Goal: Download file/media

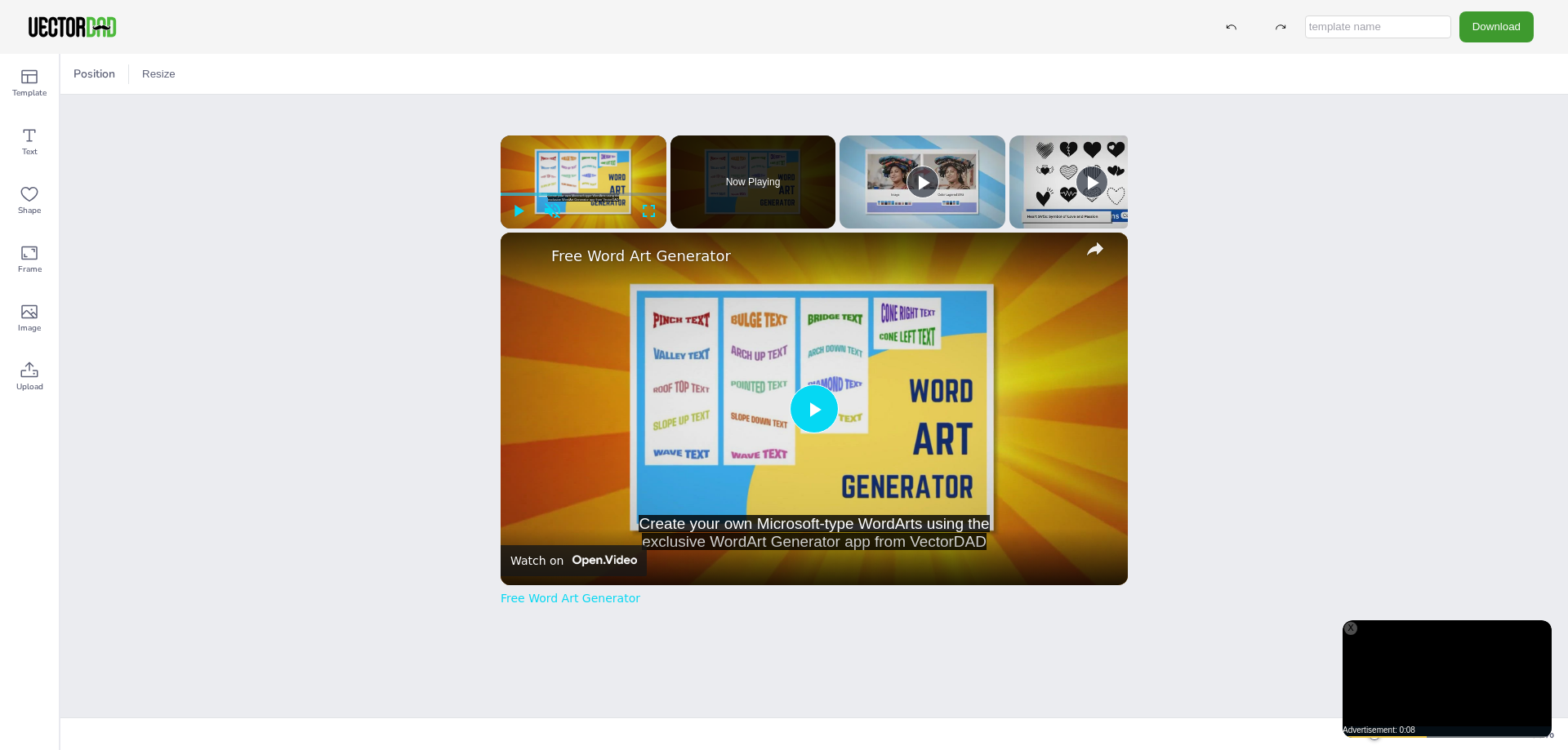
click at [814, 409] on span "Video Player" at bounding box center [814, 409] width 0 height 0
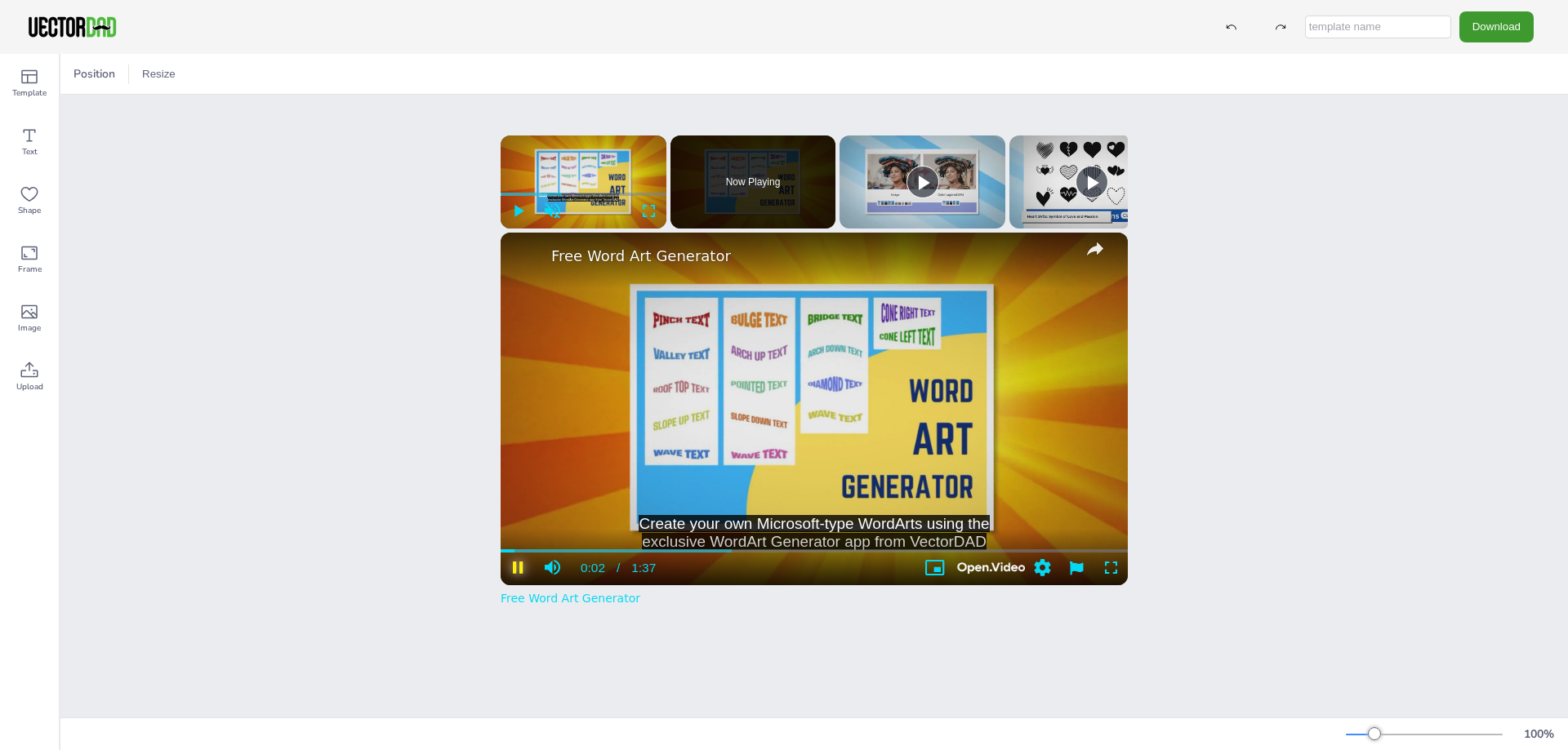
click at [521, 574] on span "Video Player" at bounding box center [518, 568] width 35 height 16
click at [1308, 277] on div "Position Resize vectordad.com NEW MEXICO x Please enable JavaScript Create your…" at bounding box center [814, 401] width 1508 height 696
click at [1495, 25] on button "Download" at bounding box center [1497, 26] width 75 height 30
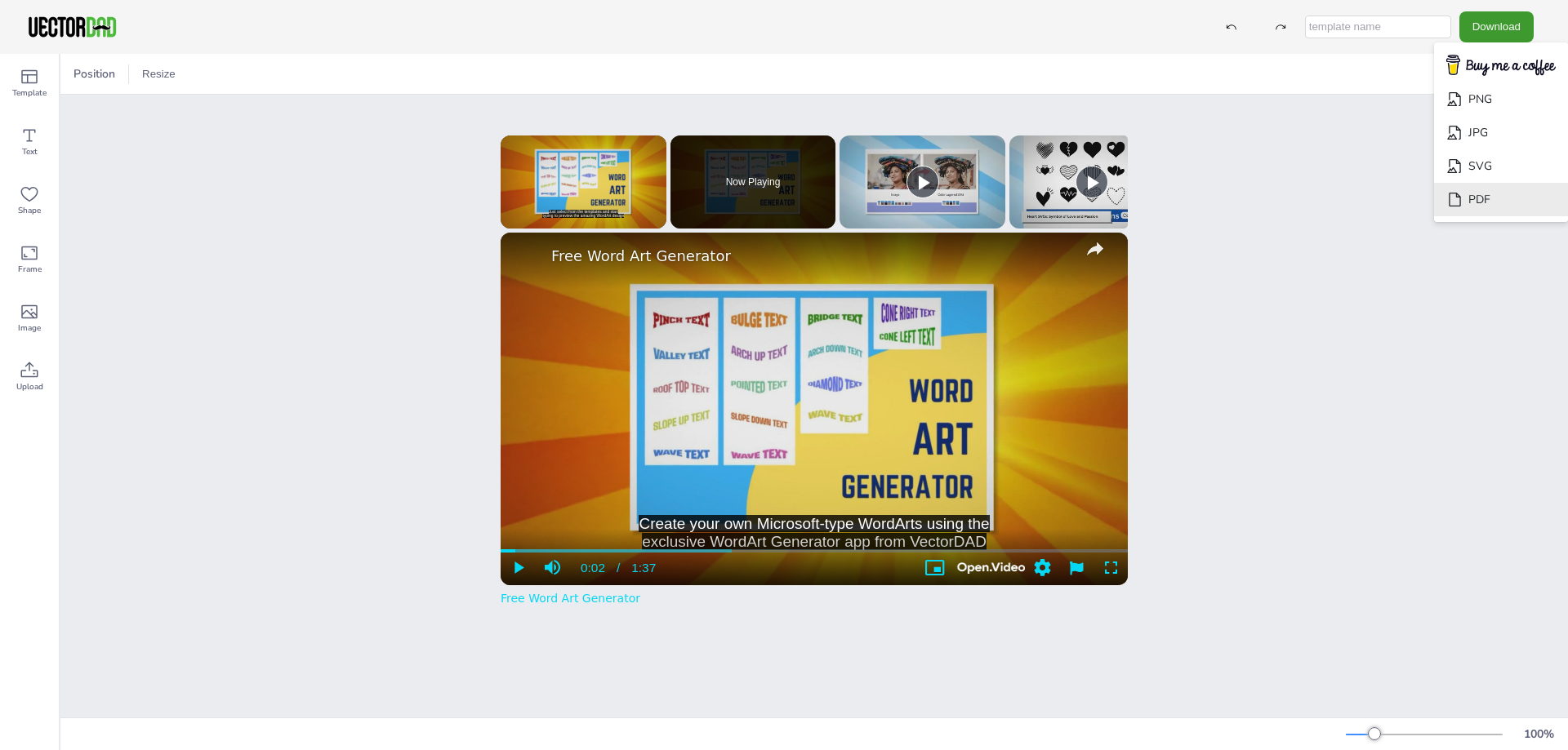
click at [1487, 197] on li "PDF" at bounding box center [1501, 199] width 134 height 34
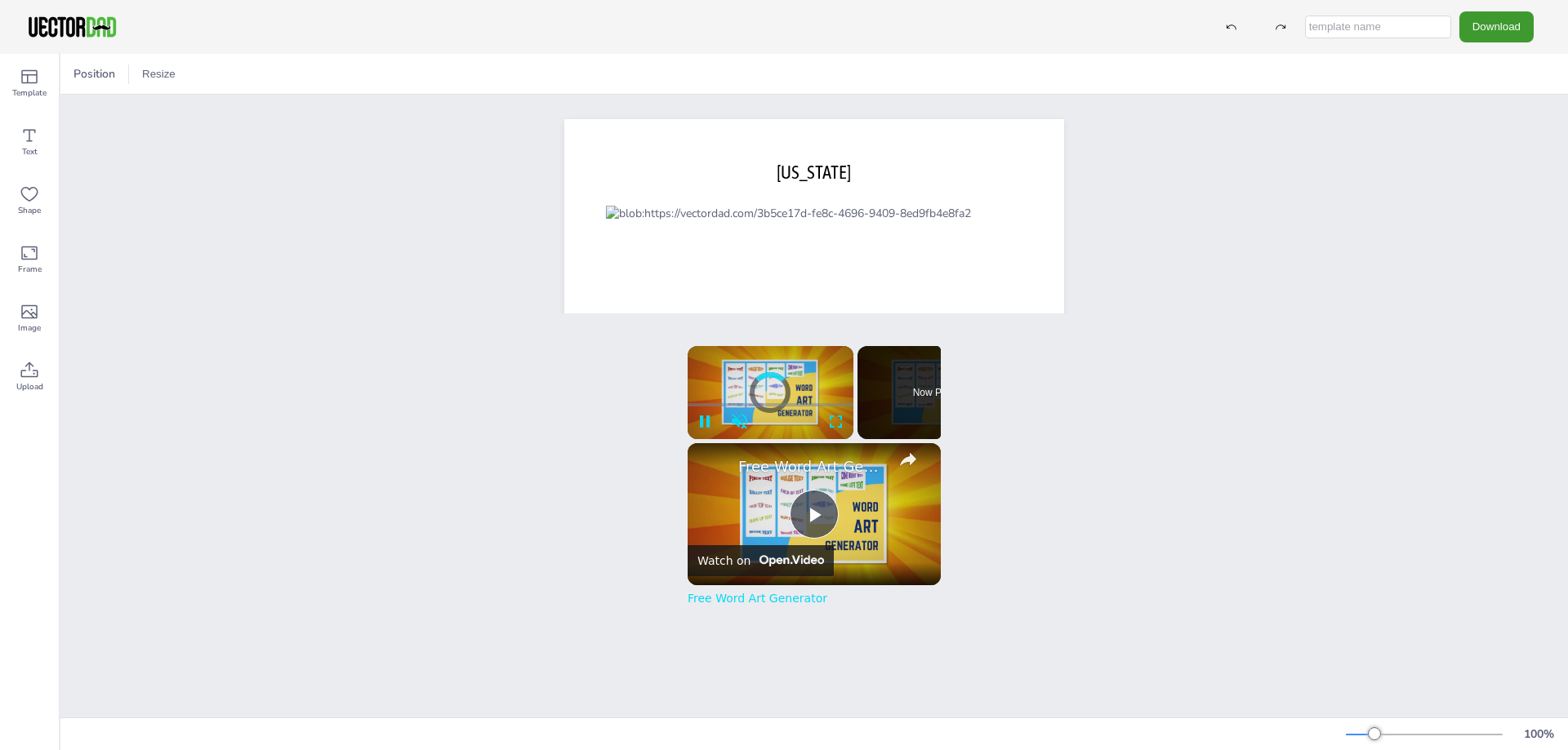
click at [1173, 208] on div "[DOMAIN_NAME] [US_STATE]" at bounding box center [814, 441] width 1508 height 694
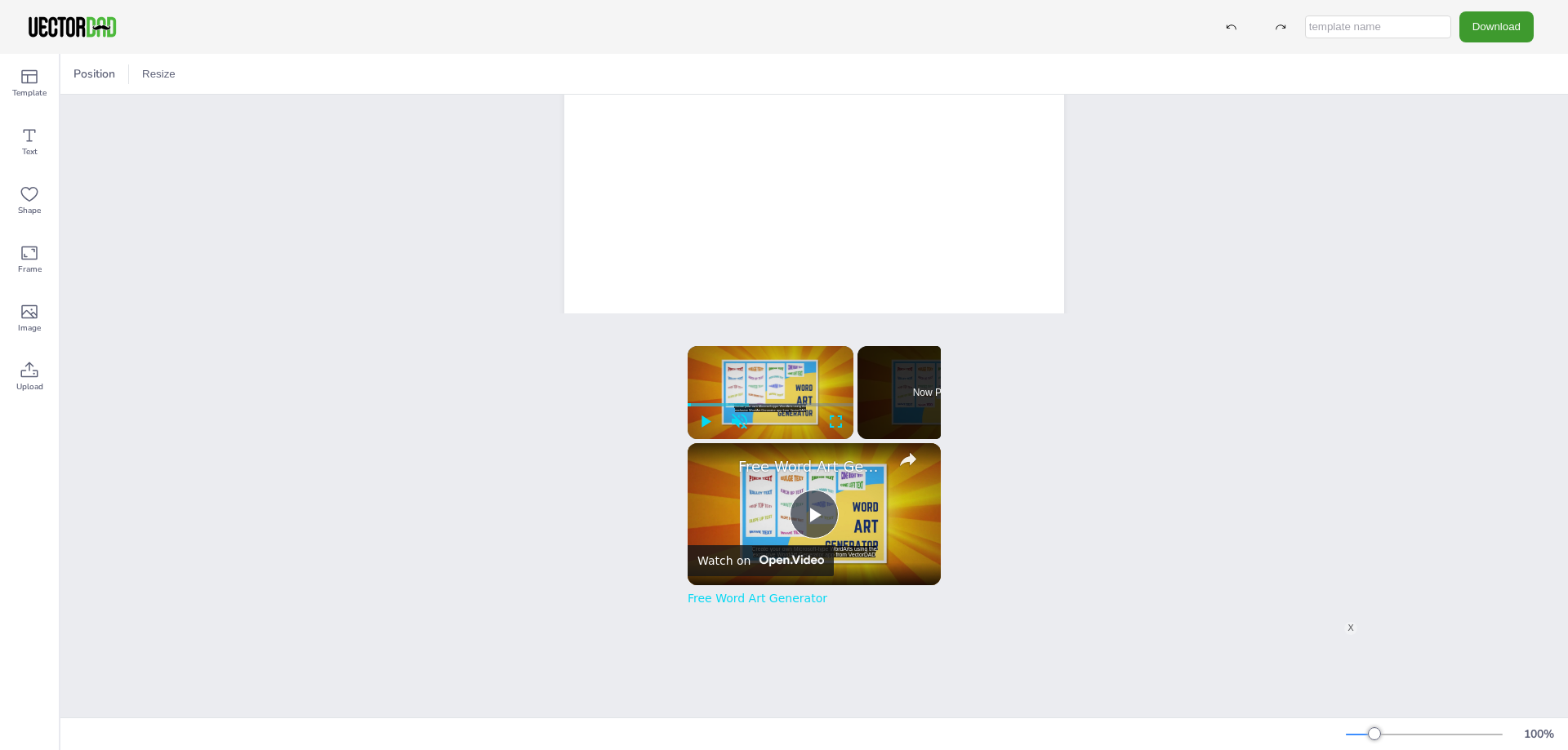
scroll to position [409, 0]
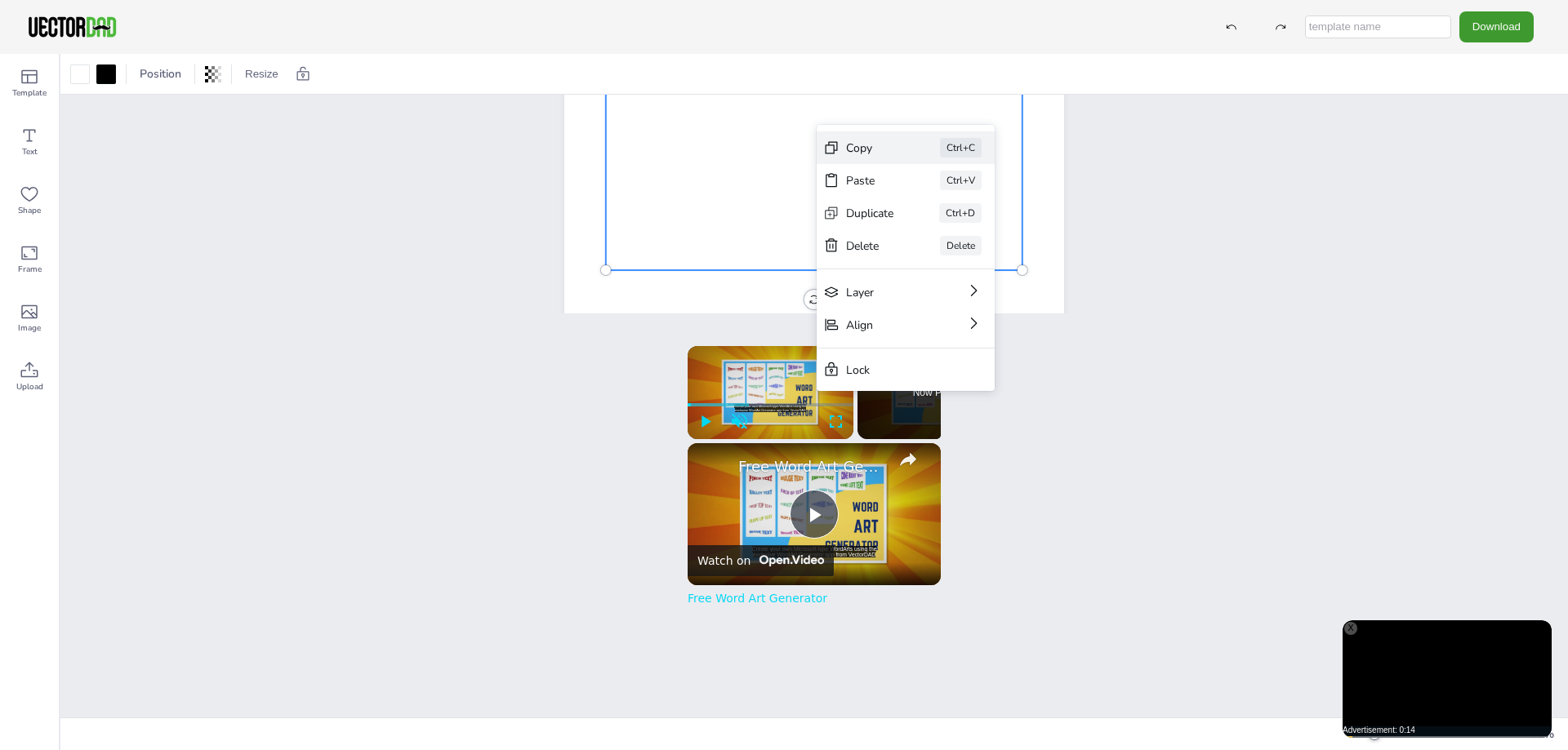
click at [868, 145] on div "Copy" at bounding box center [870, 147] width 48 height 15
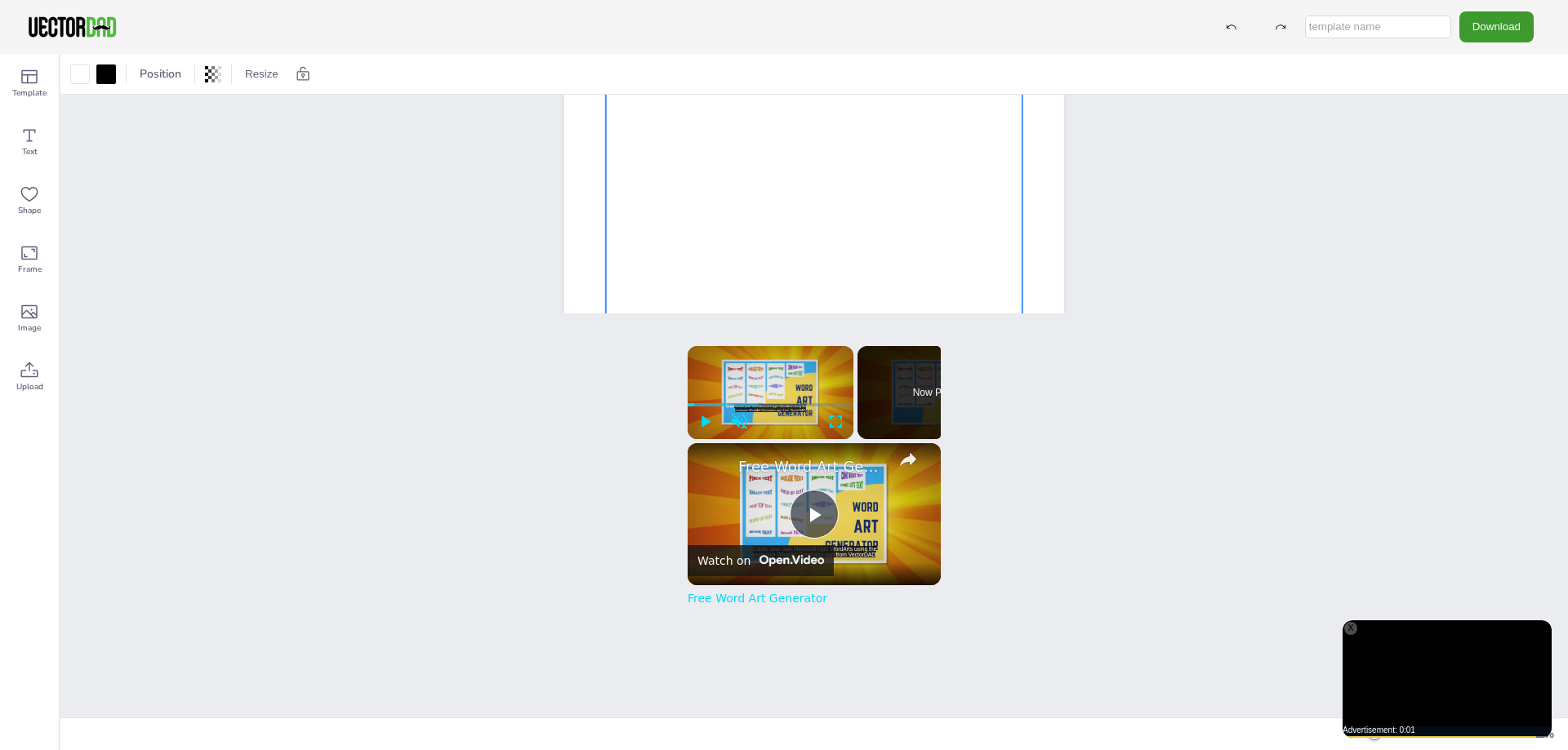
scroll to position [0, 0]
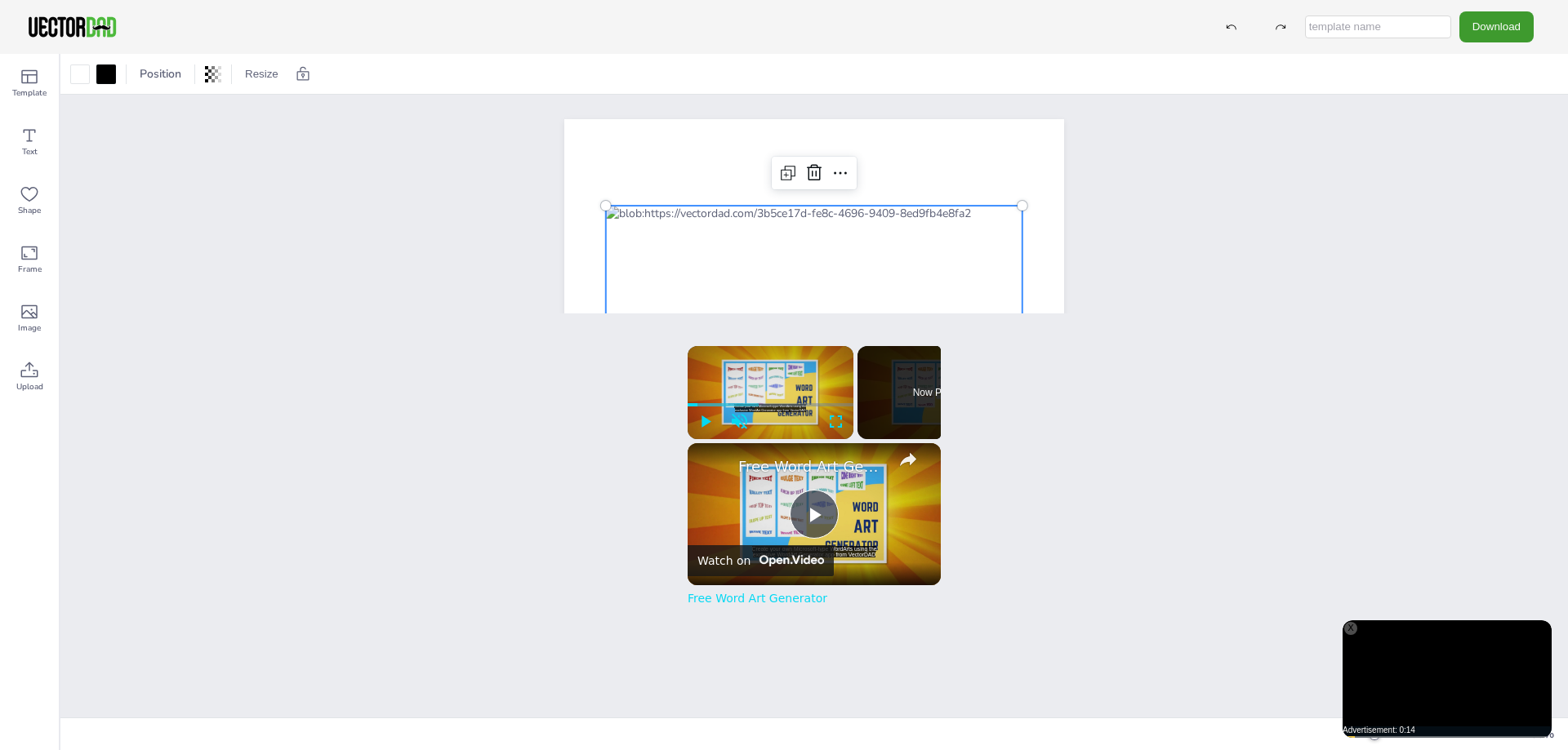
click at [792, 239] on div at bounding box center [814, 441] width 416 height 472
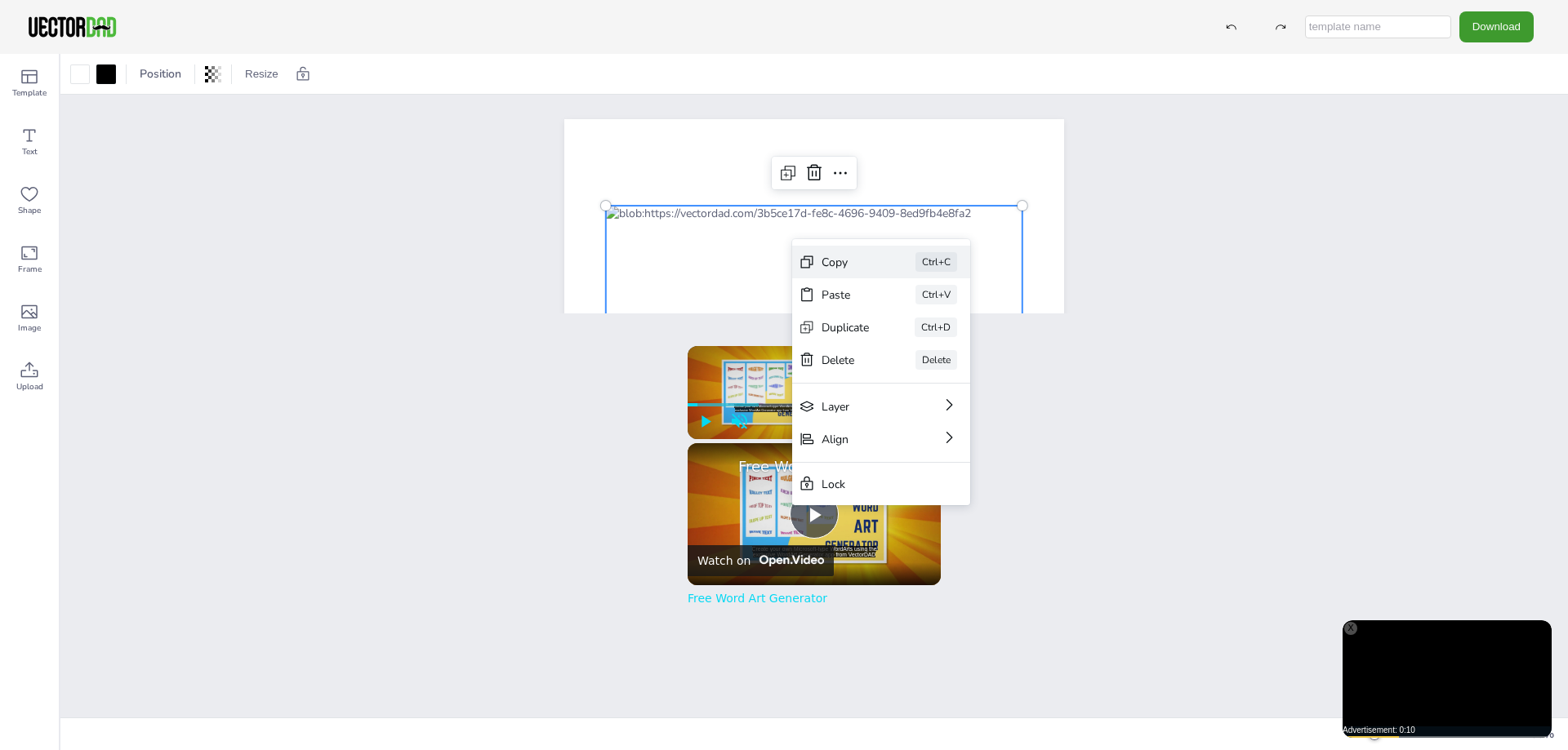
click at [846, 258] on div "Copy" at bounding box center [845, 262] width 48 height 15
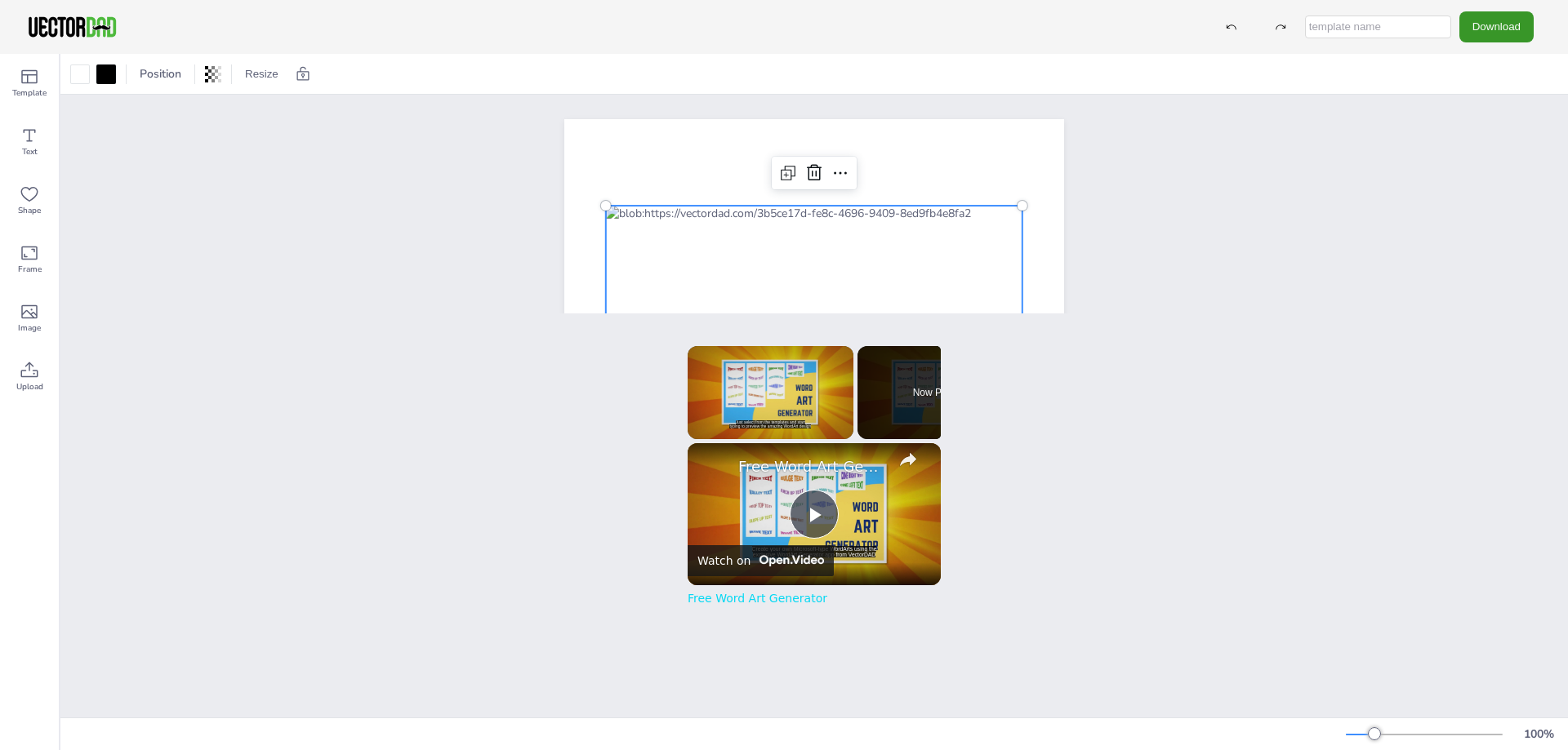
click at [1514, 20] on button "Download" at bounding box center [1497, 26] width 75 height 30
click at [1482, 131] on li "JPG" at bounding box center [1501, 132] width 134 height 34
